Goal: Task Accomplishment & Management: Complete application form

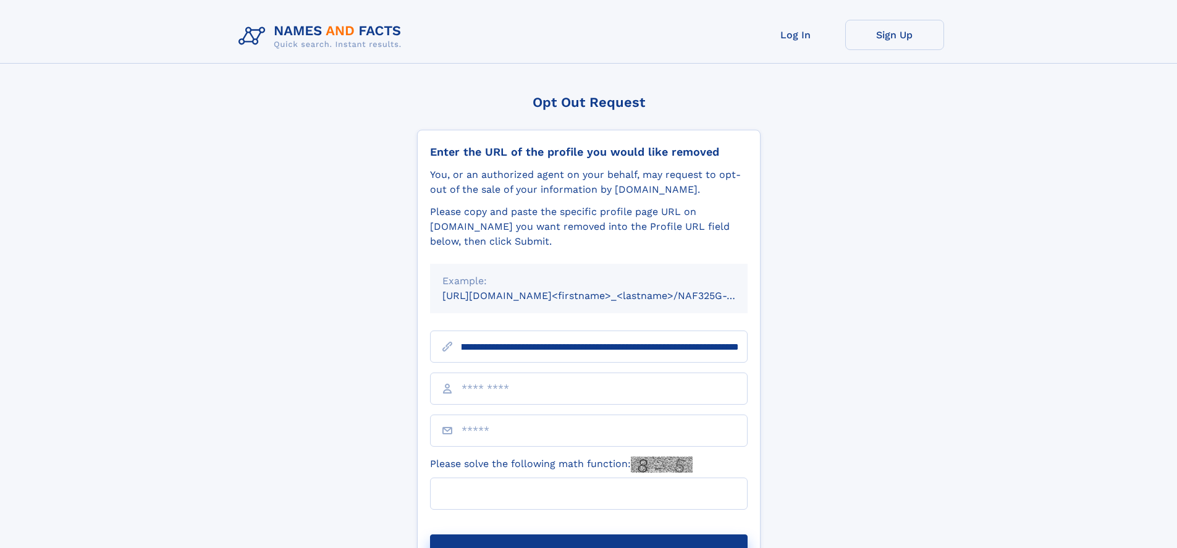
scroll to position [0, 148]
type input "**********"
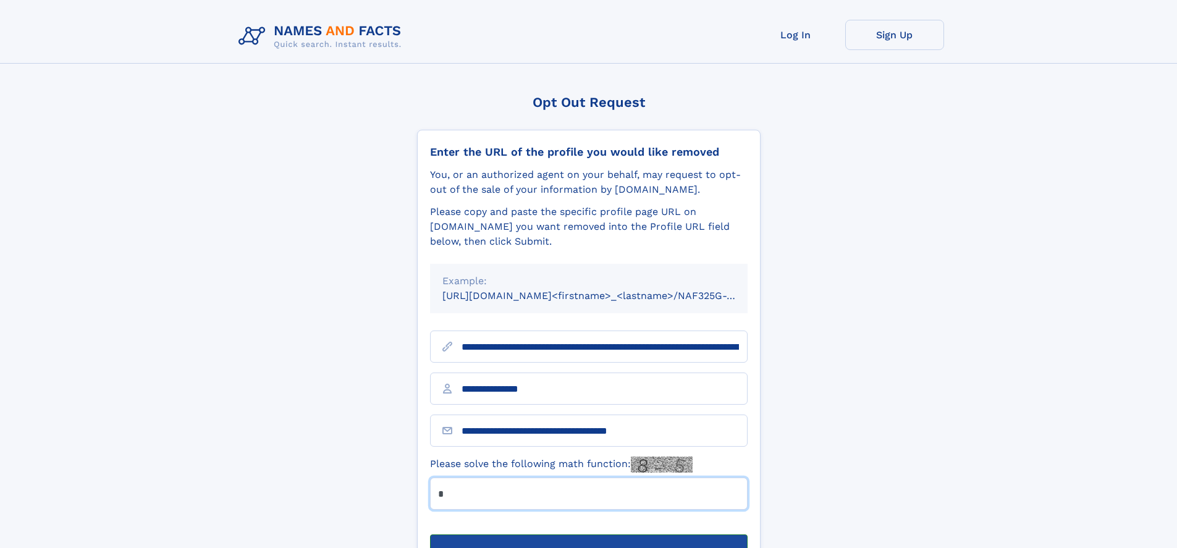
type input "*"
click at [588, 534] on button "Submit Opt Out Request" at bounding box center [589, 554] width 318 height 40
